Goal: Navigation & Orientation: Find specific page/section

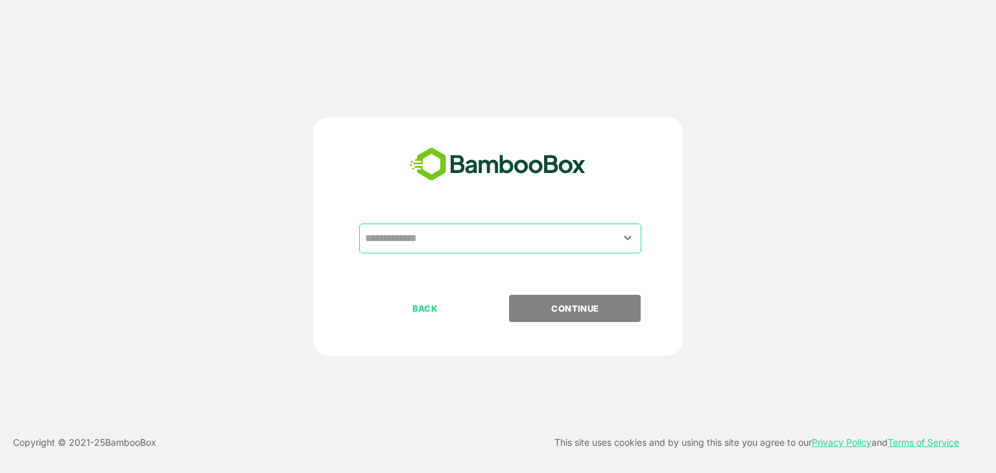
click at [467, 233] on input "text" at bounding box center [500, 238] width 277 height 25
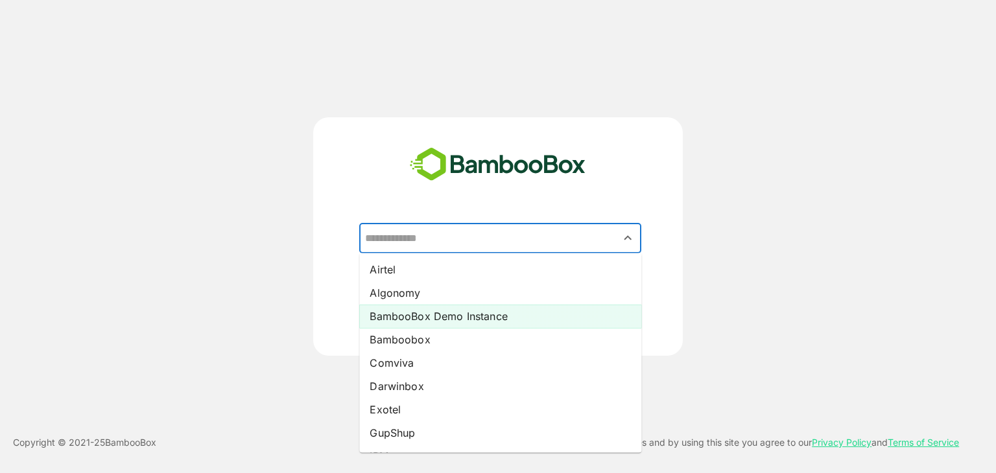
click at [451, 307] on li "BambooBox Demo Instance" at bounding box center [500, 316] width 282 height 23
type input "**********"
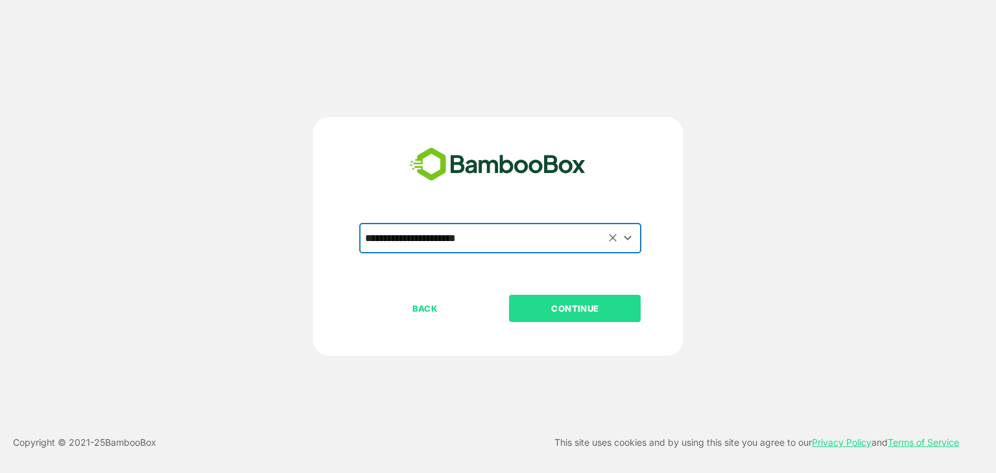
click at [555, 303] on p "CONTINUE" at bounding box center [575, 308] width 130 height 14
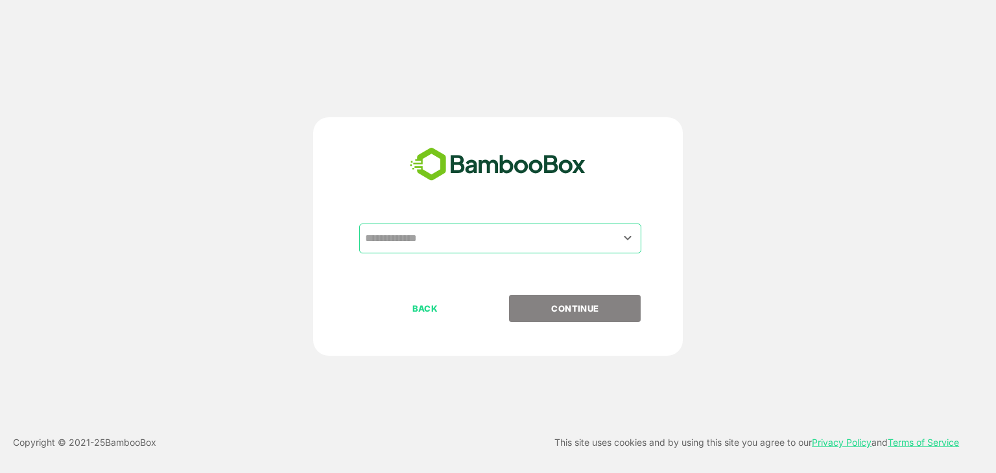
click at [504, 237] on input "text" at bounding box center [500, 238] width 277 height 25
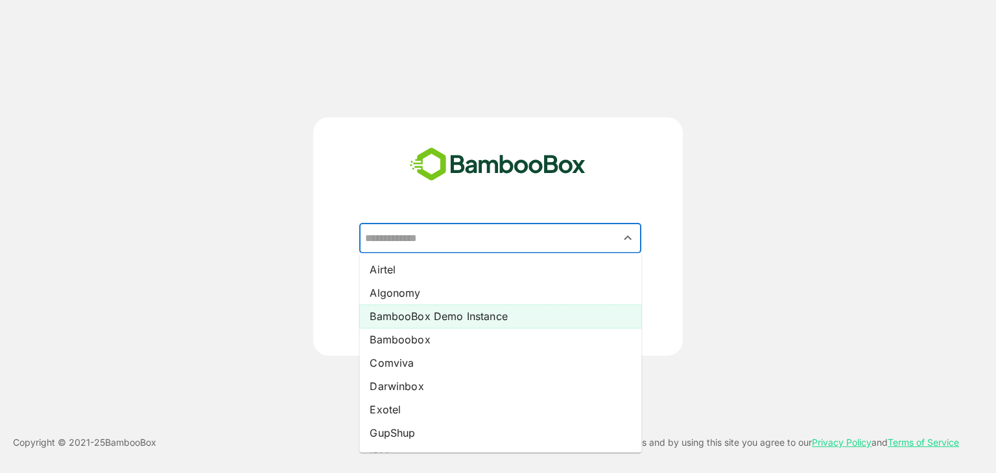
click at [494, 316] on li "BambooBox Demo Instance" at bounding box center [500, 316] width 282 height 23
type input "**********"
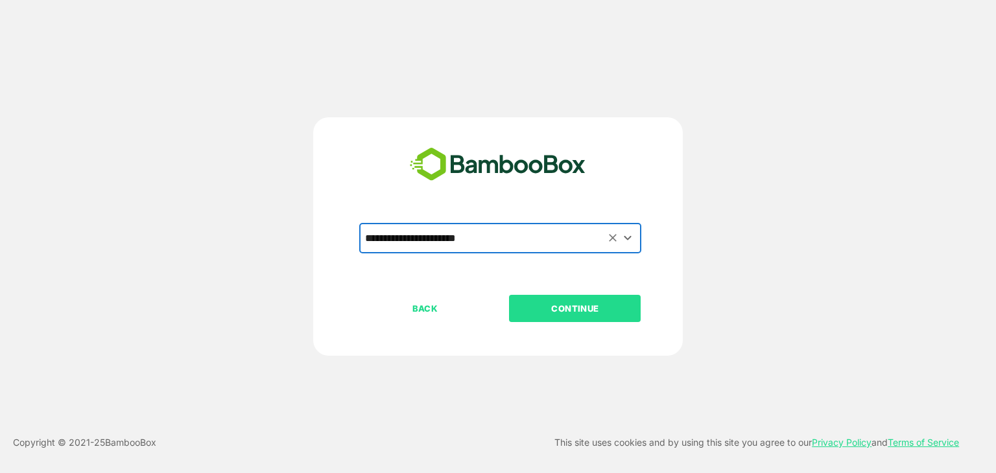
click at [565, 312] on p "CONTINUE" at bounding box center [575, 308] width 130 height 14
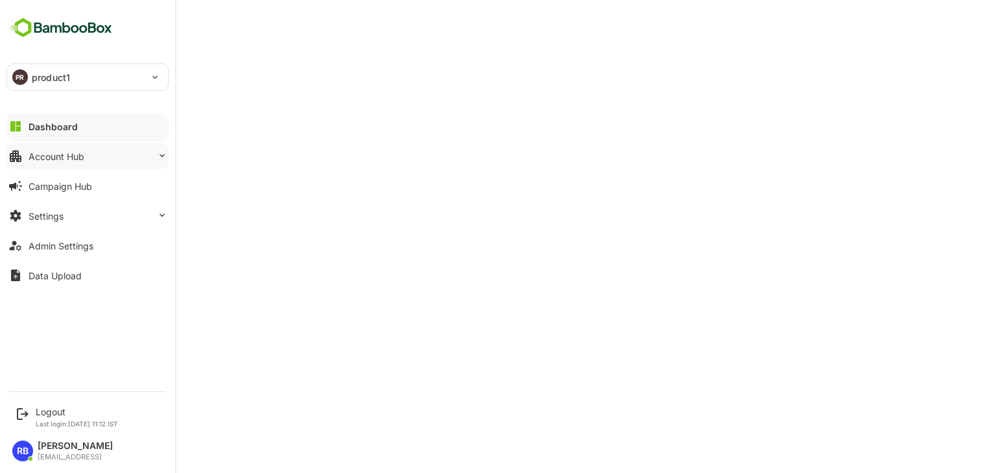
click at [86, 159] on button "Account Hub" at bounding box center [87, 156] width 162 height 26
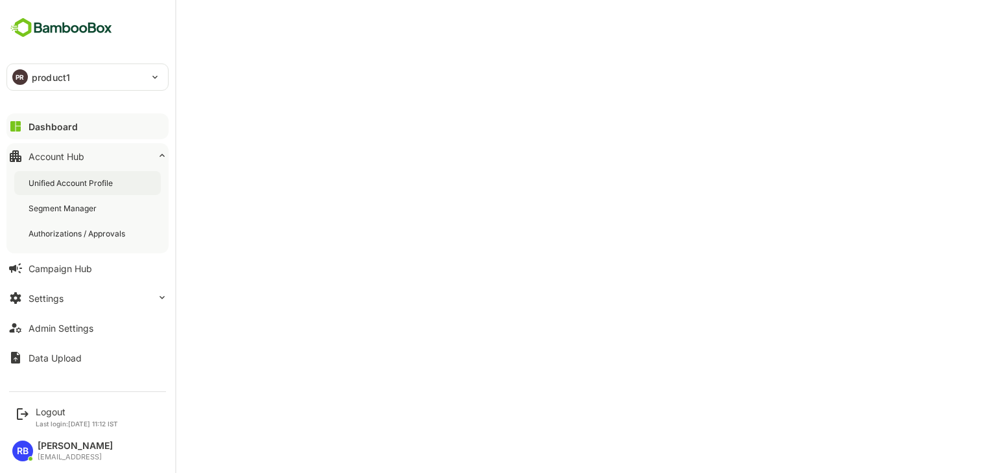
click at [88, 180] on div "Unified Account Profile" at bounding box center [72, 183] width 87 height 11
click at [54, 420] on p "Last login: Oct 9 11:12 IST" at bounding box center [77, 424] width 82 height 8
click at [47, 416] on div "Logout" at bounding box center [77, 412] width 82 height 11
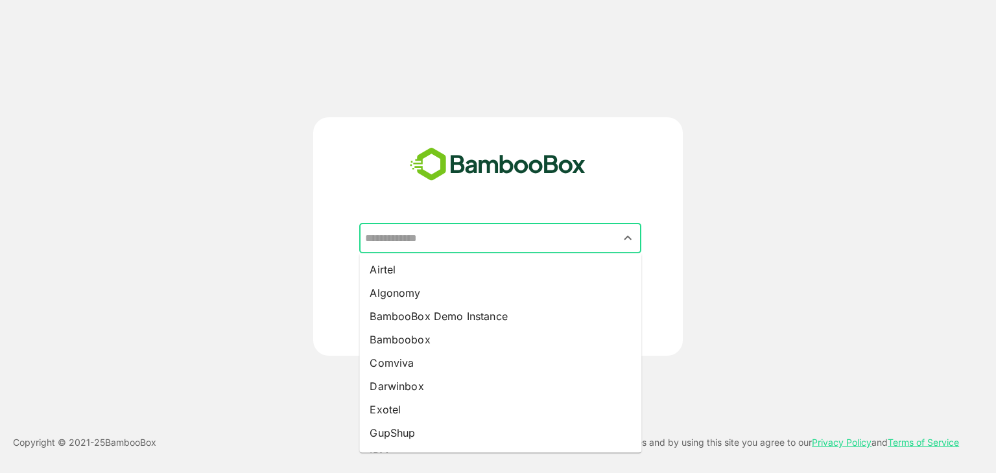
click at [467, 237] on input "text" at bounding box center [500, 238] width 277 height 25
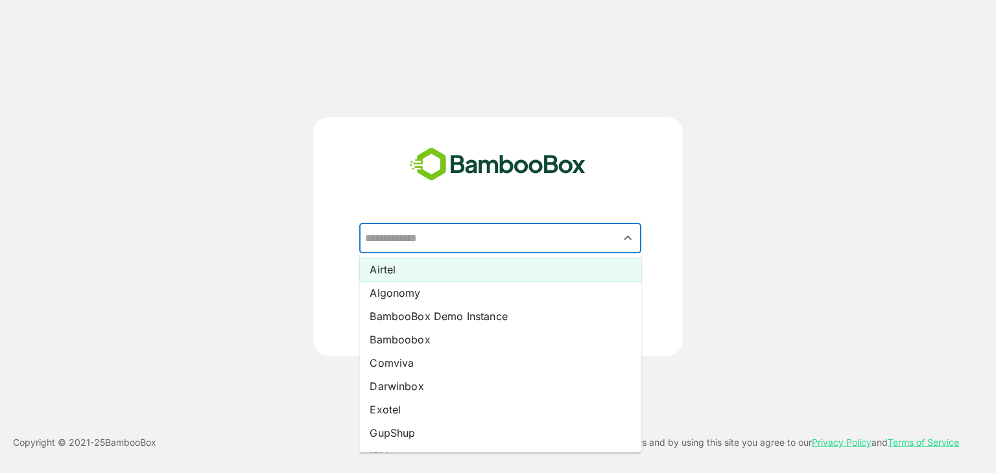
click at [425, 270] on li "Airtel" at bounding box center [500, 269] width 282 height 23
type input "******"
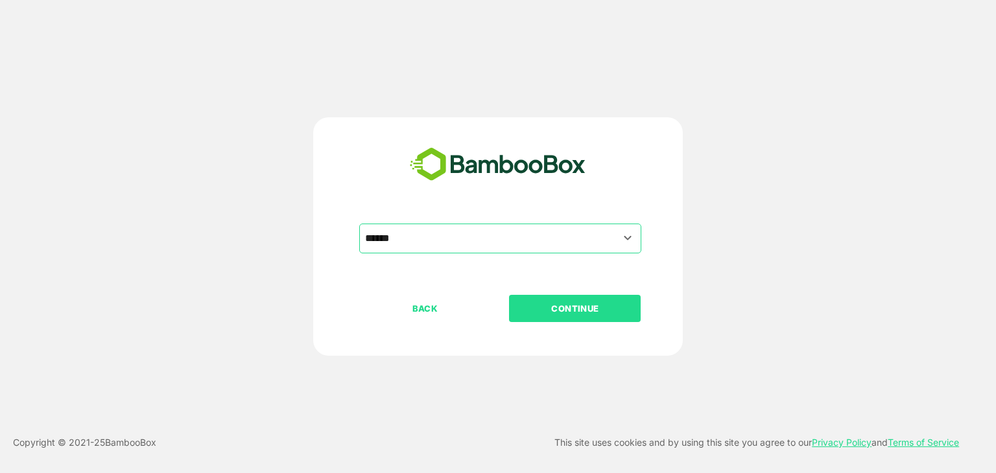
click at [578, 305] on p "CONTINUE" at bounding box center [575, 308] width 130 height 14
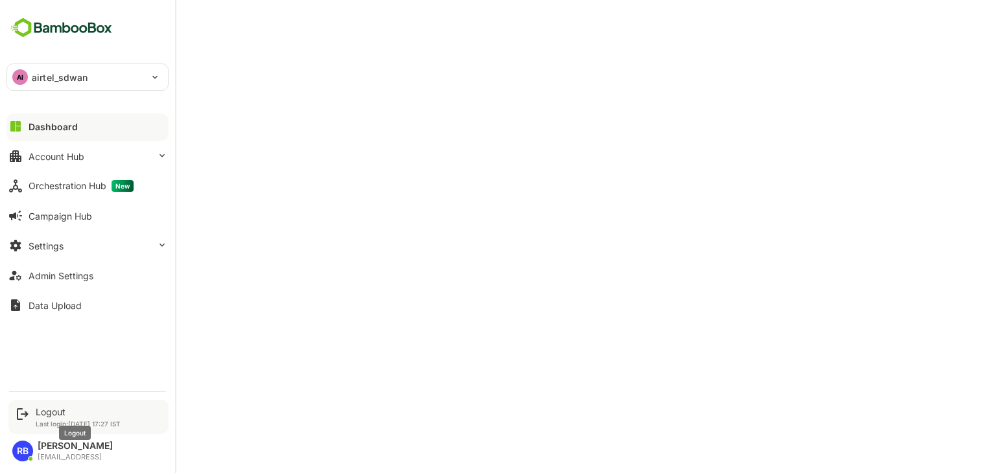
click at [42, 409] on div "Logout" at bounding box center [78, 412] width 85 height 11
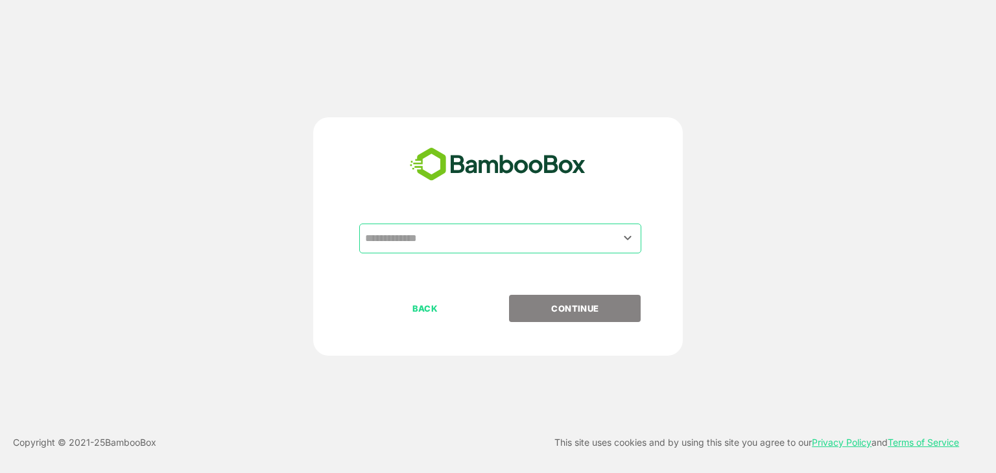
click at [503, 237] on input "text" at bounding box center [500, 238] width 277 height 25
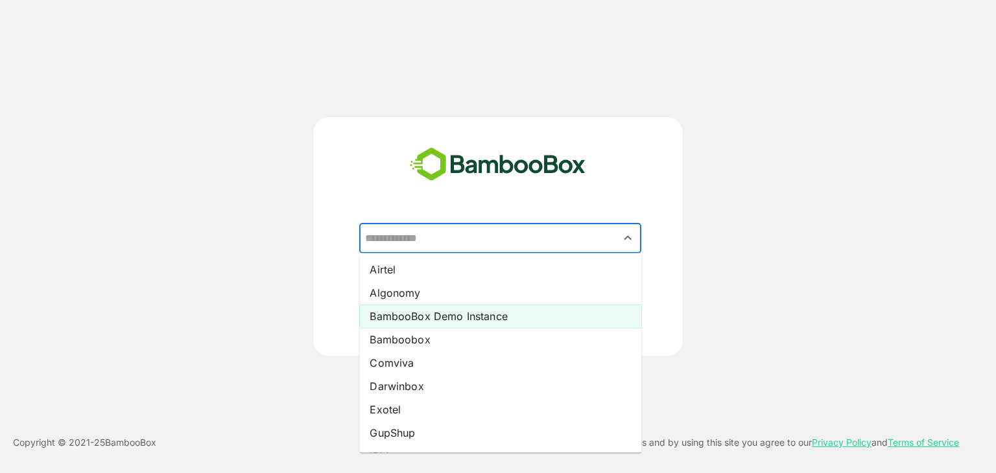
click at [476, 313] on li "BambooBox Demo Instance" at bounding box center [500, 316] width 282 height 23
type input "**********"
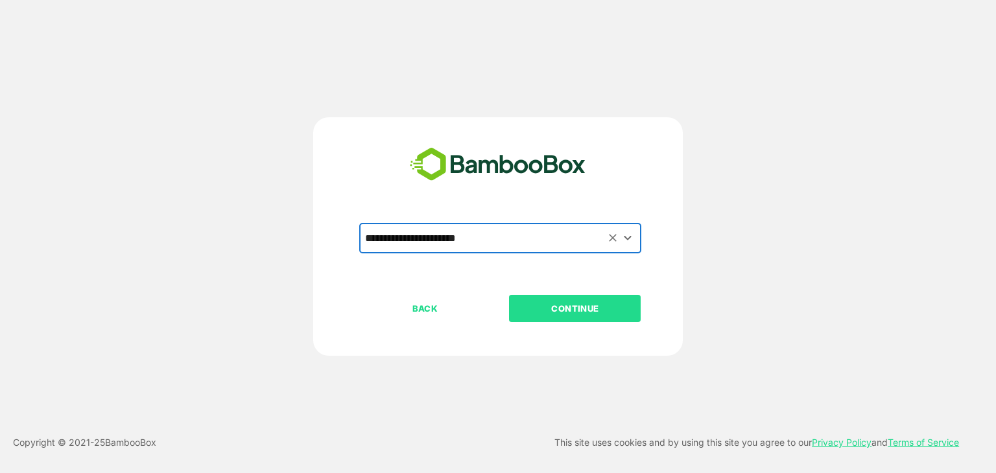
click at [572, 312] on p "CONTINUE" at bounding box center [575, 308] width 130 height 14
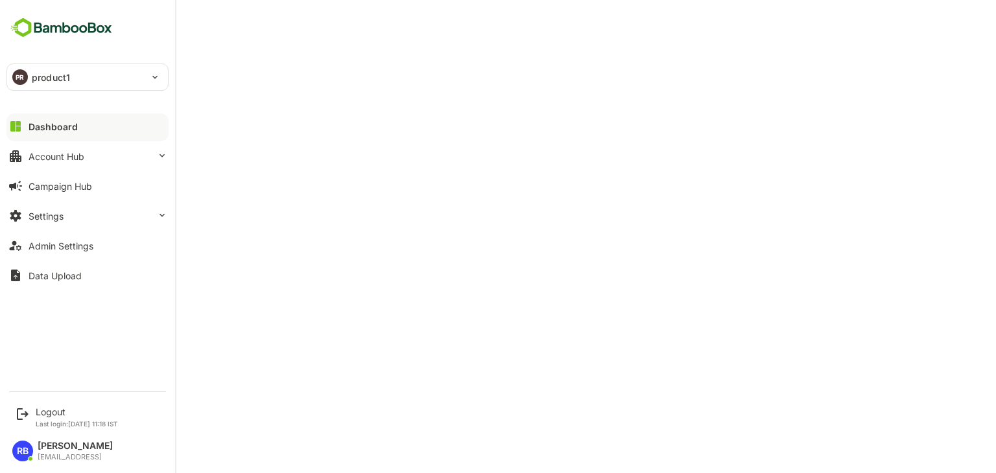
click at [78, 75] on div "PR product1" at bounding box center [79, 77] width 145 height 26
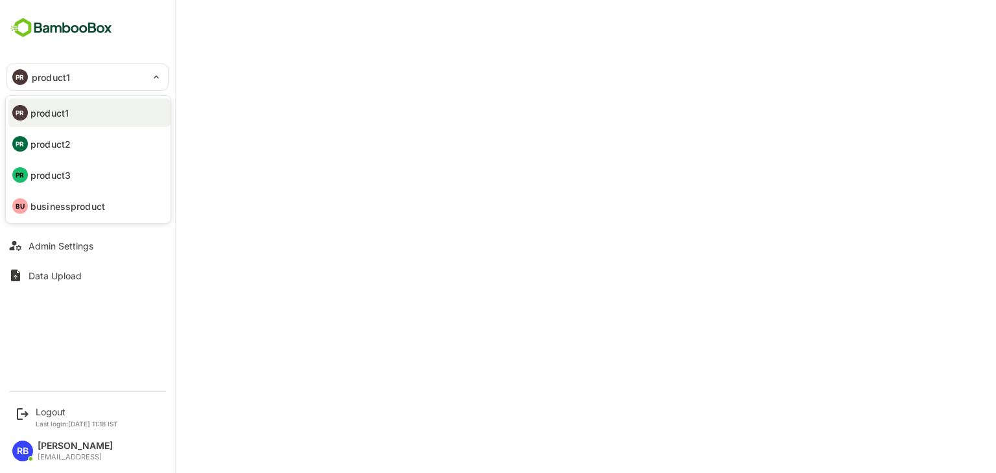
click at [77, 147] on li "PR product2" at bounding box center [89, 144] width 162 height 29
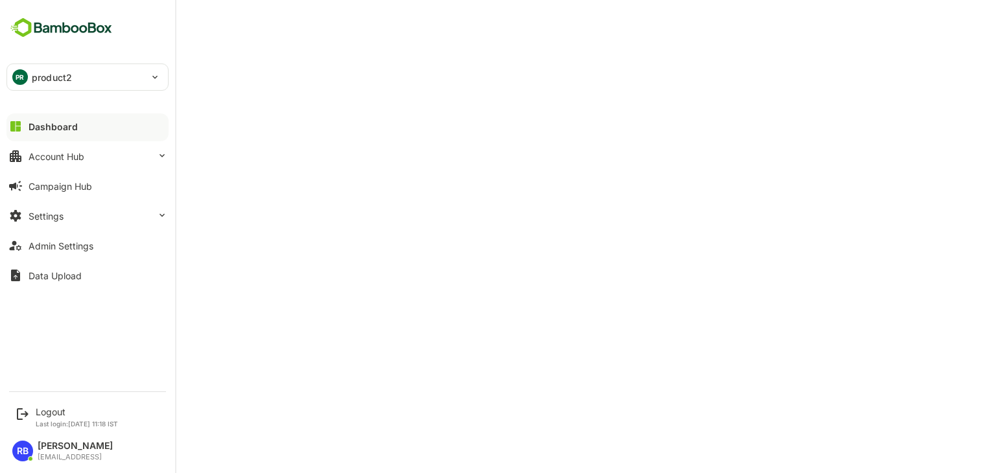
click at [36, 73] on p "product2" at bounding box center [52, 78] width 40 height 14
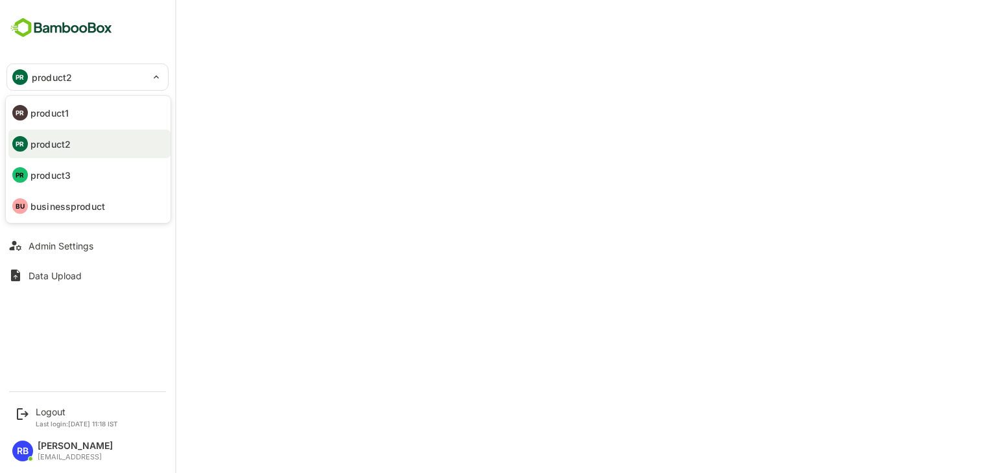
click at [75, 110] on li "PR product1" at bounding box center [89, 113] width 162 height 29
type input "********"
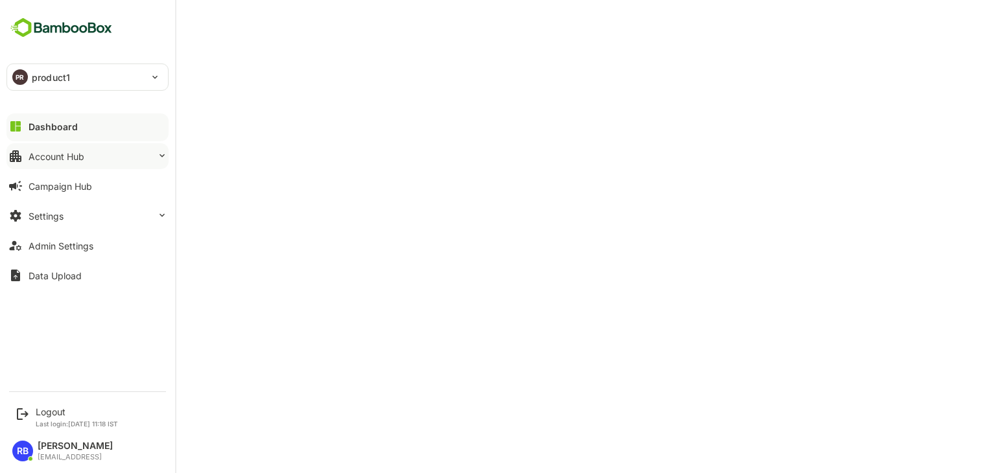
click at [98, 151] on button "Account Hub" at bounding box center [87, 156] width 162 height 26
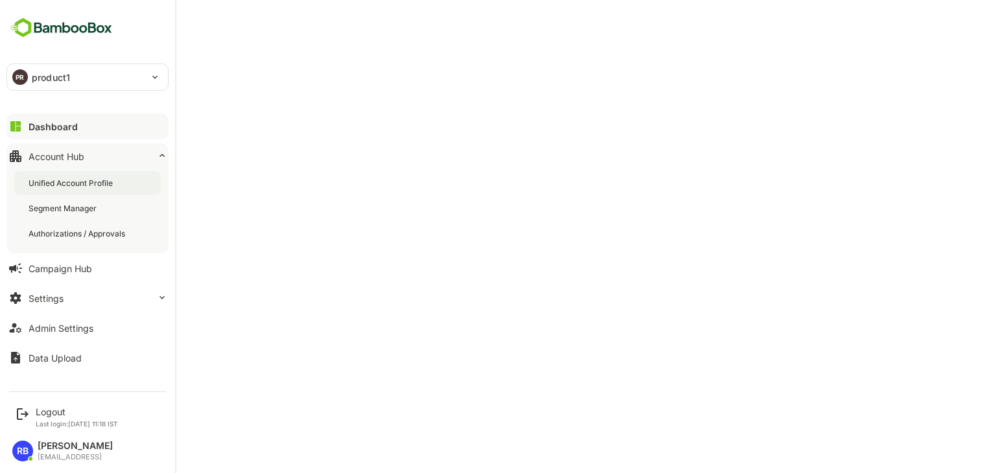
click at [93, 180] on div "Unified Account Profile" at bounding box center [72, 183] width 87 height 11
click at [108, 181] on div "Unified Account Profile" at bounding box center [73, 183] width 89 height 11
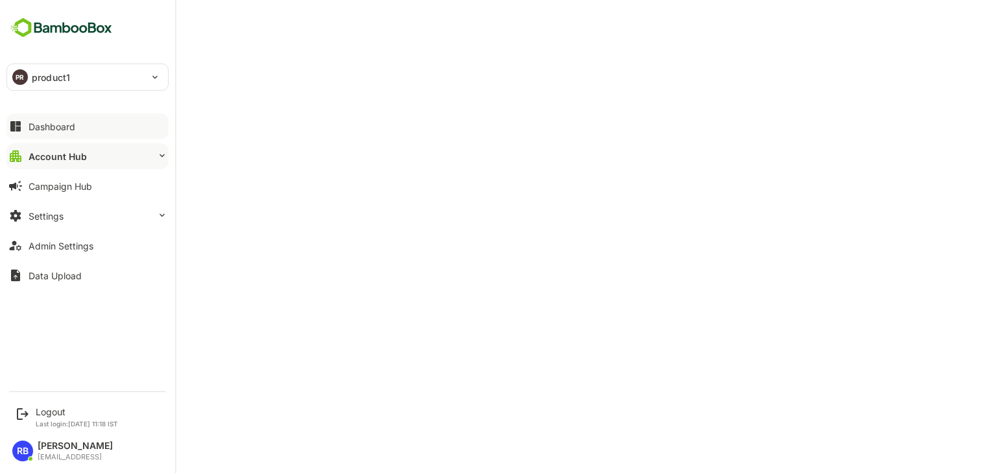
click at [92, 130] on button "Dashboard" at bounding box center [87, 126] width 162 height 26
click at [86, 159] on button "Account Hub" at bounding box center [87, 156] width 162 height 26
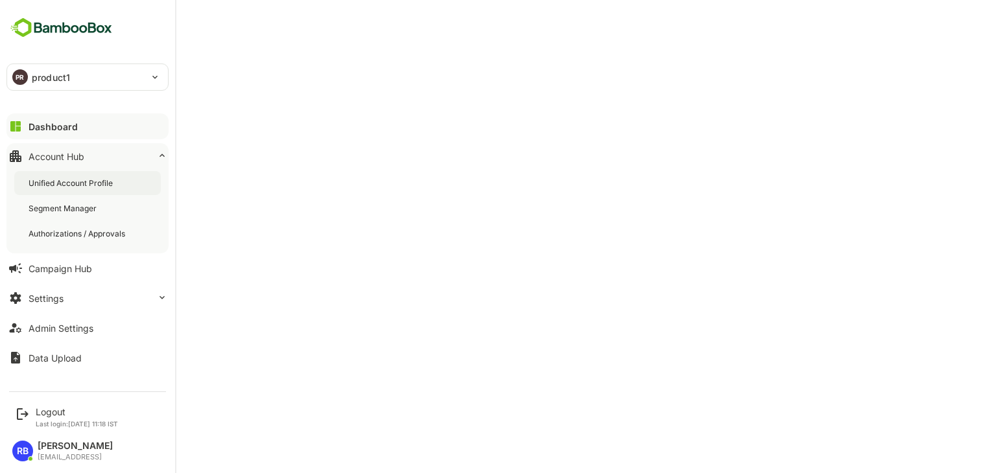
click at [82, 189] on div "Unified Account Profile" at bounding box center [87, 183] width 147 height 24
click at [89, 126] on button "Dashboard" at bounding box center [87, 126] width 162 height 26
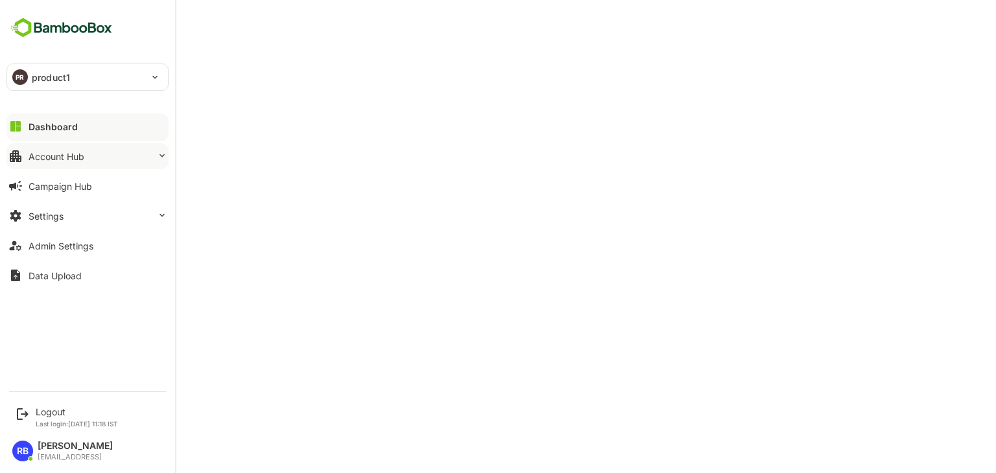
click at [70, 154] on div "Account Hub" at bounding box center [57, 156] width 56 height 11
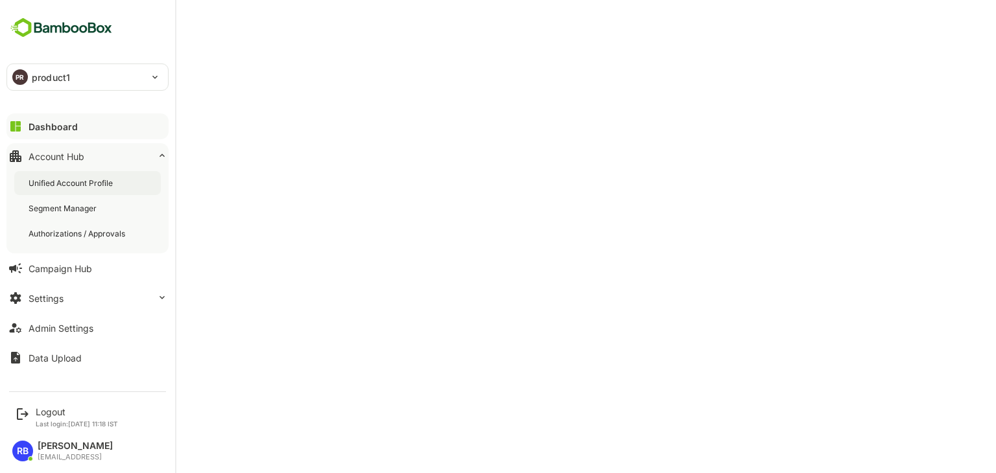
click at [73, 187] on div "Unified Account Profile" at bounding box center [72, 183] width 87 height 11
click at [80, 125] on button "Dashboard" at bounding box center [87, 126] width 162 height 26
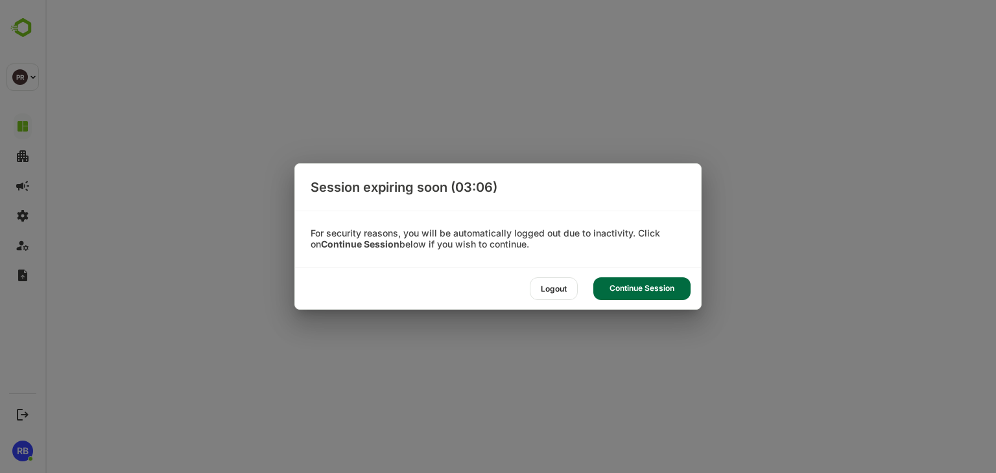
click at [654, 294] on div "Continue Session" at bounding box center [641, 288] width 97 height 23
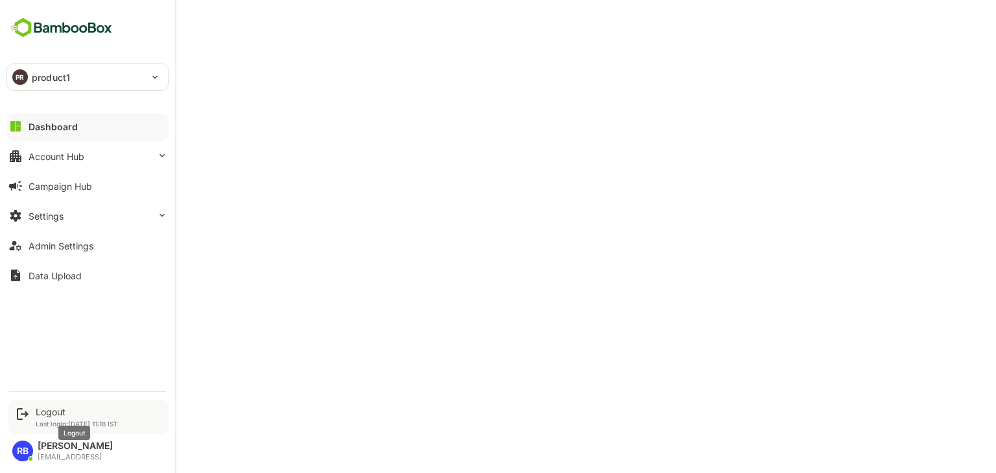
click at [43, 408] on div "Logout" at bounding box center [77, 412] width 82 height 11
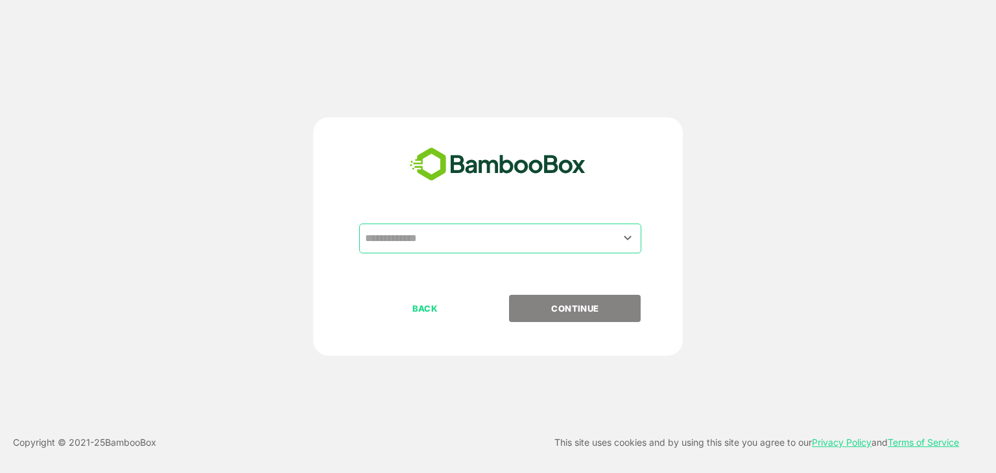
click at [443, 246] on input "text" at bounding box center [500, 238] width 277 height 25
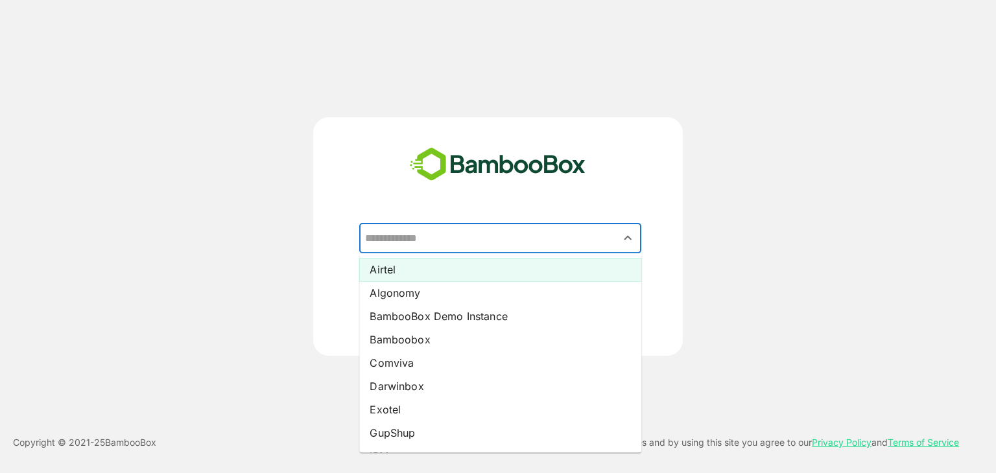
click at [437, 266] on li "Airtel" at bounding box center [500, 269] width 282 height 23
type input "******"
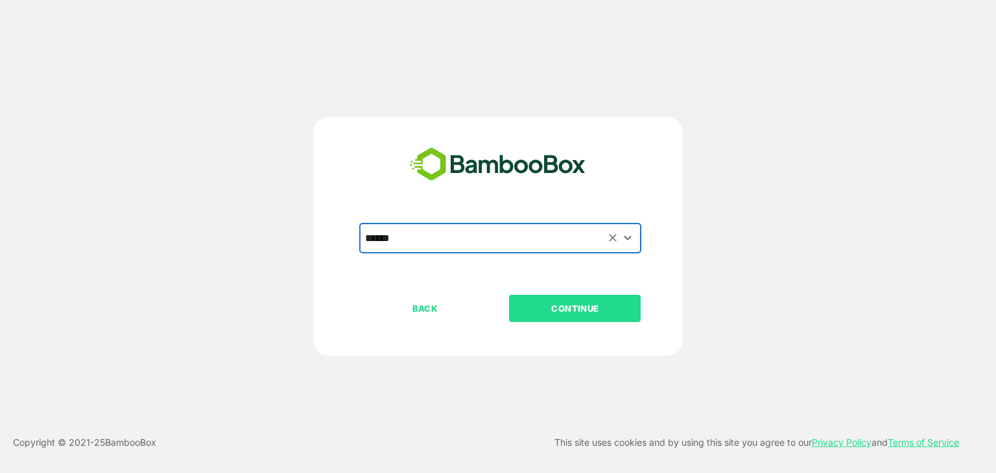
click at [597, 307] on p "CONTINUE" at bounding box center [575, 308] width 130 height 14
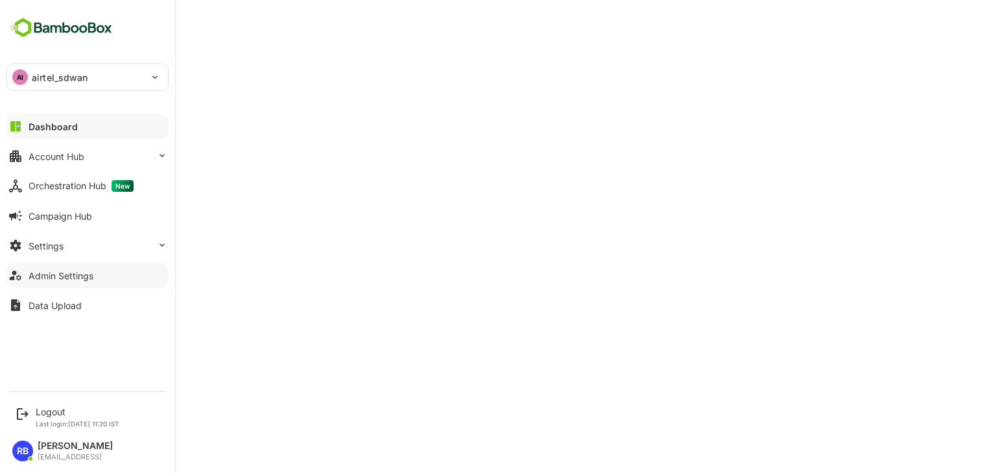
click at [67, 274] on div "Admin Settings" at bounding box center [61, 275] width 65 height 11
click at [77, 160] on div "Account Hub" at bounding box center [57, 156] width 56 height 11
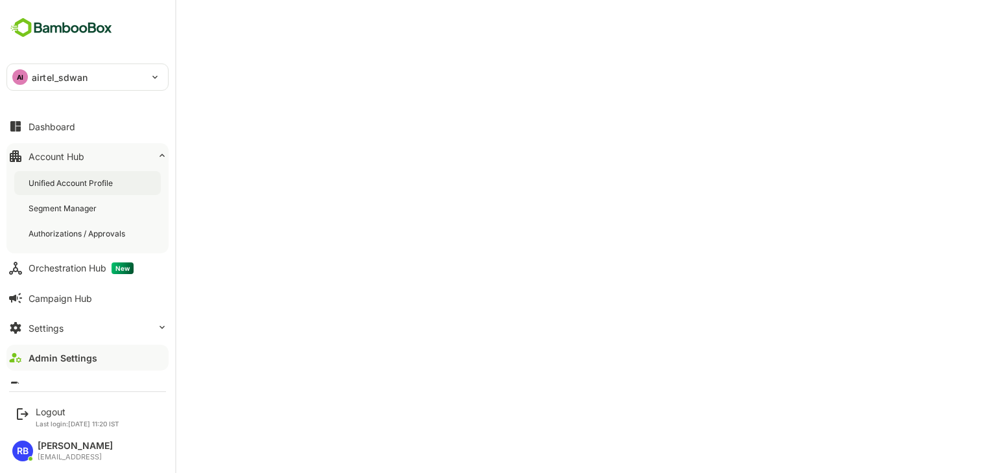
click at [78, 186] on div "Unified Account Profile" at bounding box center [72, 183] width 87 height 11
click at [52, 333] on button "Settings" at bounding box center [87, 328] width 162 height 26
click at [75, 325] on button "Settings" at bounding box center [87, 328] width 162 height 26
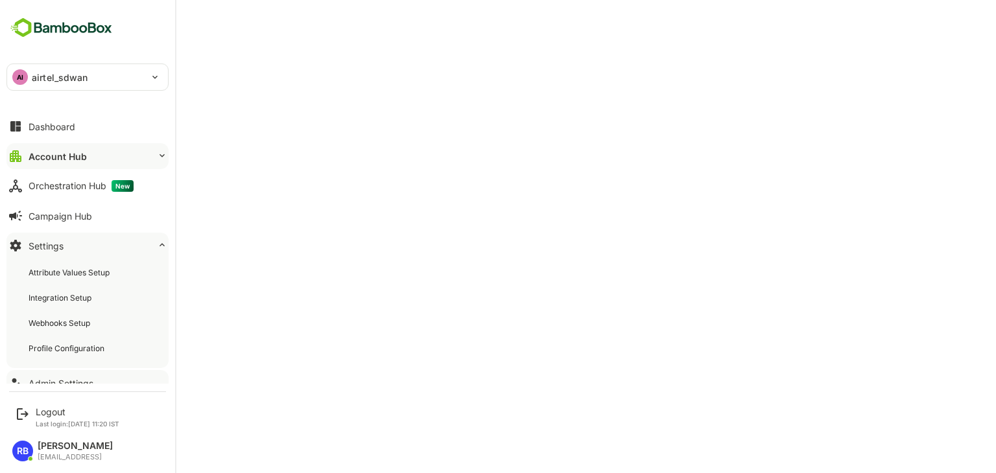
scroll to position [44, 0]
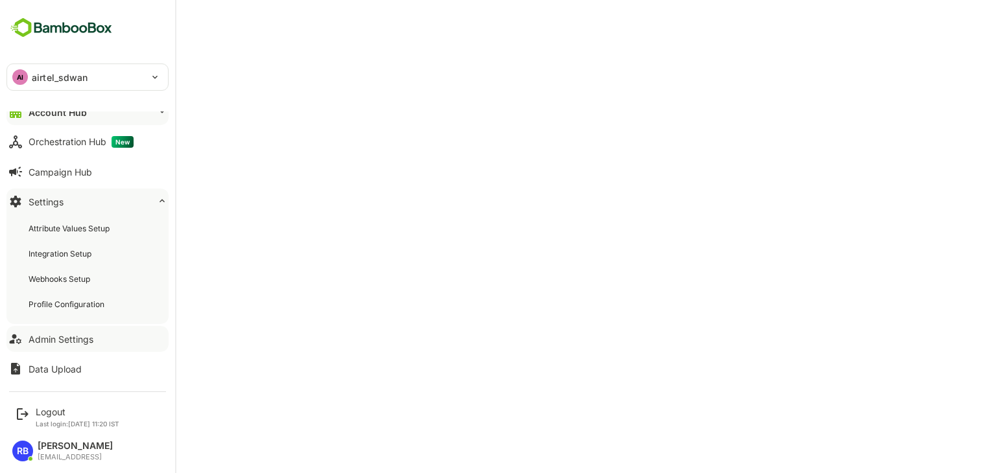
click at [73, 340] on div "Admin Settings" at bounding box center [61, 339] width 65 height 11
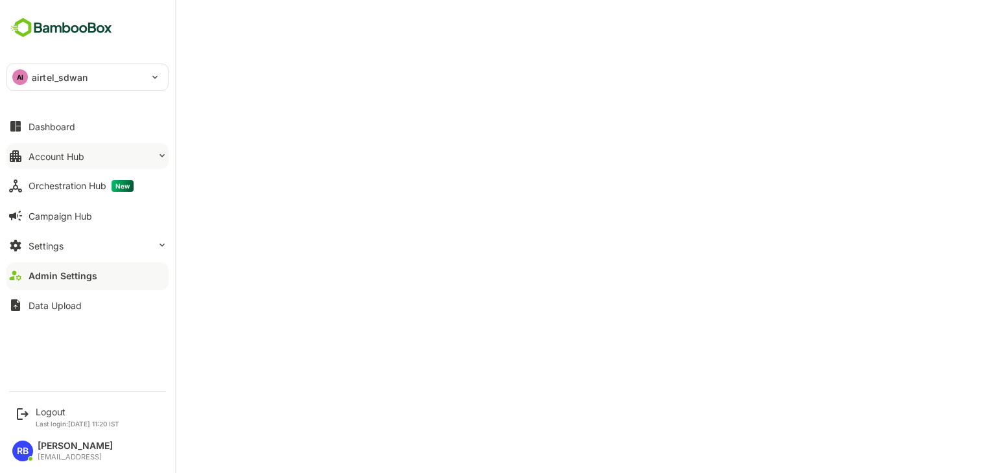
click at [86, 156] on button "Account Hub" at bounding box center [87, 156] width 162 height 26
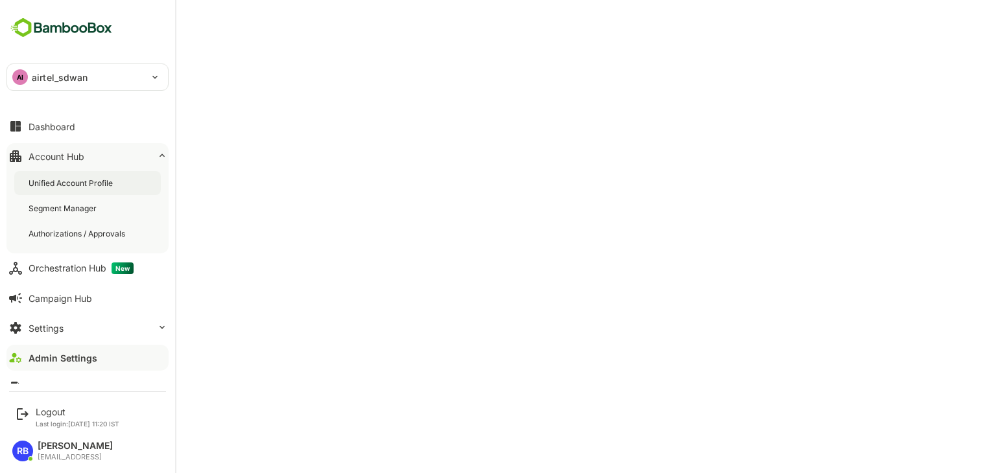
click at [86, 178] on div "Unified Account Profile" at bounding box center [72, 183] width 87 height 11
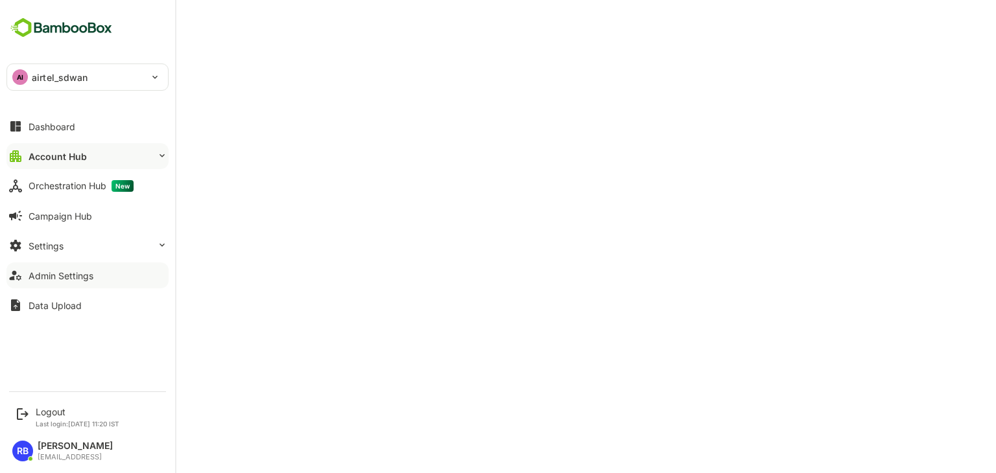
click at [58, 271] on div "Admin Settings" at bounding box center [61, 275] width 65 height 11
